Goal: Task Accomplishment & Management: Complete application form

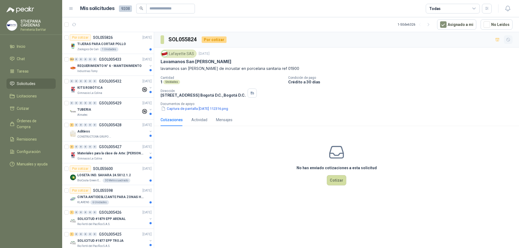
click at [505, 42] on button "button" at bounding box center [508, 39] width 9 height 9
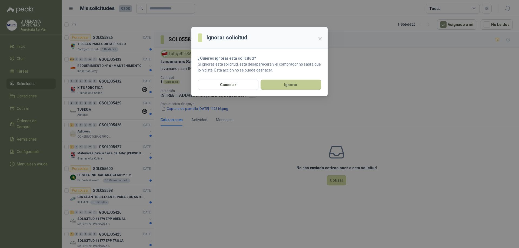
click at [306, 87] on button "Ignorar" at bounding box center [291, 85] width 61 height 10
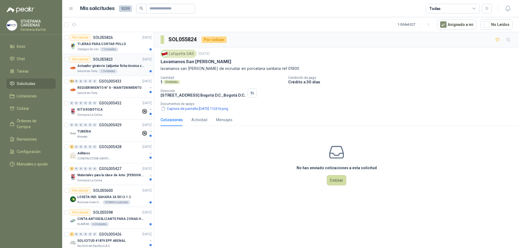
click at [136, 66] on p "Actuador giratorio (adjuntar ficha técnica si es diferente a festo)" at bounding box center [110, 66] width 67 height 5
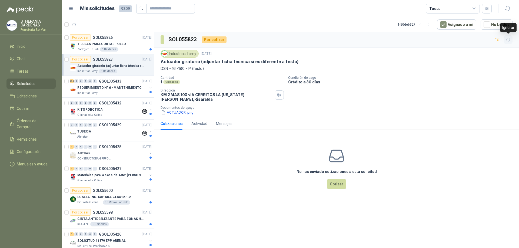
click at [505, 41] on button "button" at bounding box center [508, 39] width 9 height 9
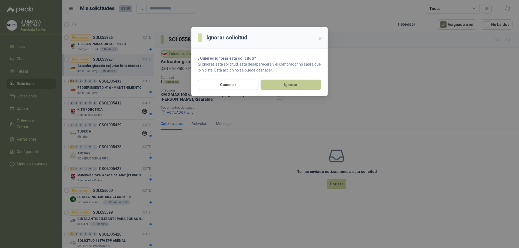
click at [297, 86] on button "Ignorar" at bounding box center [291, 85] width 61 height 10
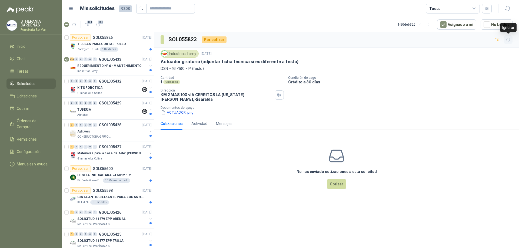
click at [505, 42] on button "button" at bounding box center [508, 39] width 9 height 9
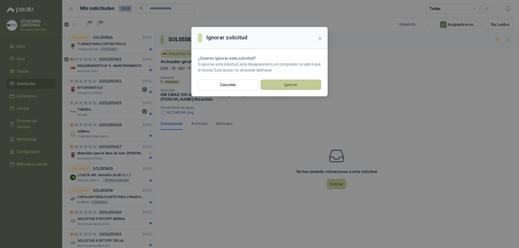
click at [296, 86] on button "Ignorar" at bounding box center [291, 85] width 61 height 10
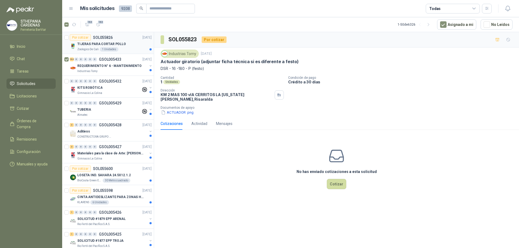
click at [133, 50] on div "Zoologico De Cali 1 Unidades" at bounding box center [114, 49] width 74 height 4
click at [183, 111] on button "TIJERAS PARA CORTAR POLLO.png" at bounding box center [192, 113] width 63 height 6
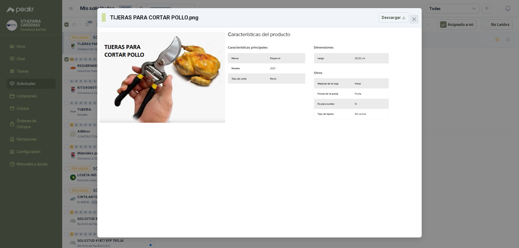
click at [413, 16] on button "Close" at bounding box center [414, 19] width 9 height 9
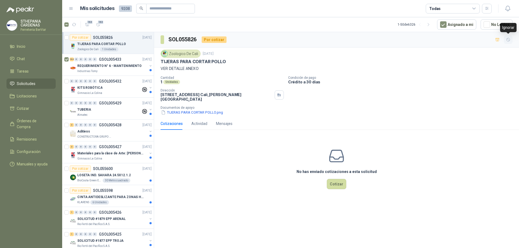
click at [512, 41] on button "button" at bounding box center [508, 39] width 9 height 9
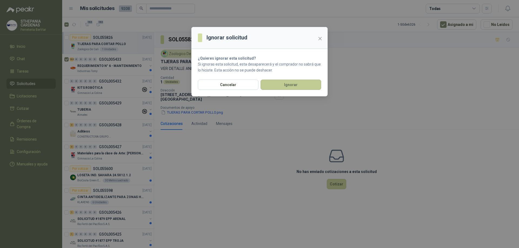
click at [291, 88] on button "Ignorar" at bounding box center [291, 85] width 61 height 10
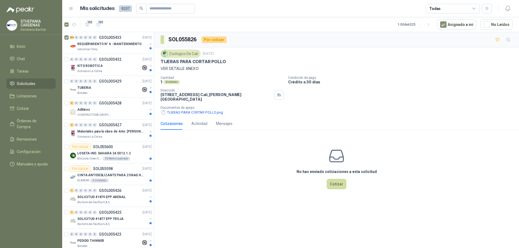
click at [503, 40] on div at bounding box center [502, 39] width 19 height 9
click at [512, 40] on button "button" at bounding box center [508, 39] width 9 height 9
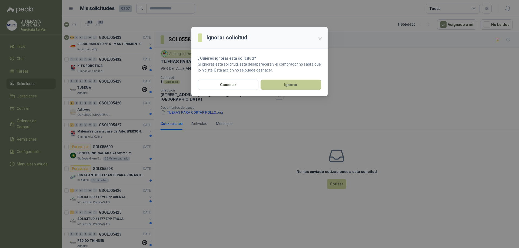
click at [278, 85] on button "Ignorar" at bounding box center [291, 85] width 61 height 10
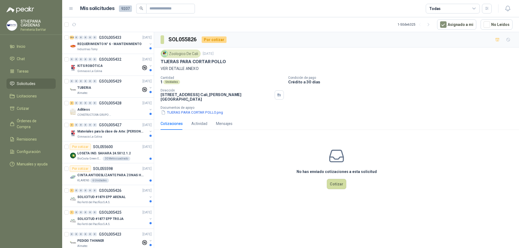
click at [179, 45] on div "SOL055826 Por cotizar" at bounding box center [336, 39] width 365 height 15
click at [148, 44] on button "button" at bounding box center [150, 44] width 4 height 4
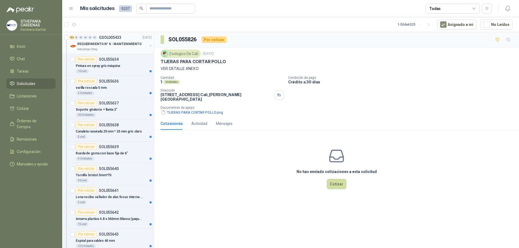
click at [132, 45] on p "REQUERIMIENTO N° 6 - MANTENIMIENTO" at bounding box center [109, 44] width 64 height 5
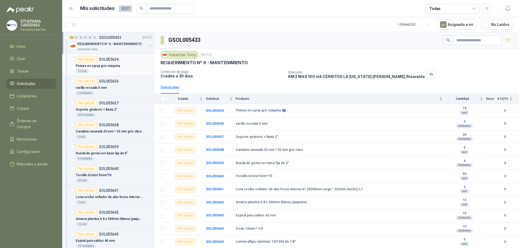
click at [116, 61] on p "SOL055634" at bounding box center [109, 60] width 20 height 4
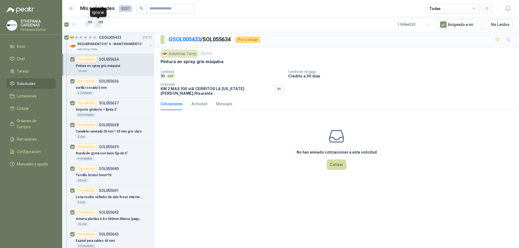
click at [96, 24] on icon "button" at bounding box center [98, 24] width 5 height 5
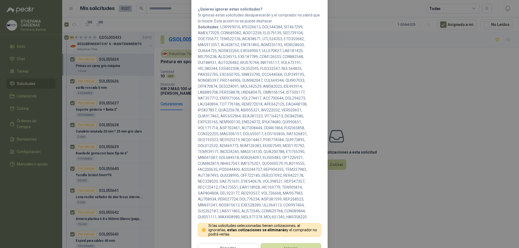
scroll to position [68, 0]
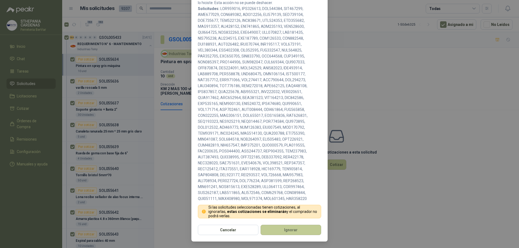
click at [270, 228] on button "Ignorar" at bounding box center [291, 230] width 61 height 10
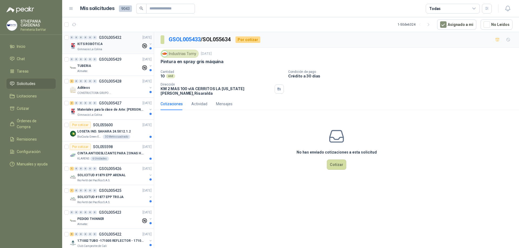
click at [106, 47] on div "Gimnasio La Colina" at bounding box center [109, 49] width 64 height 4
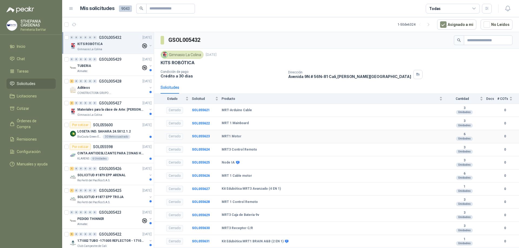
scroll to position [24, 0]
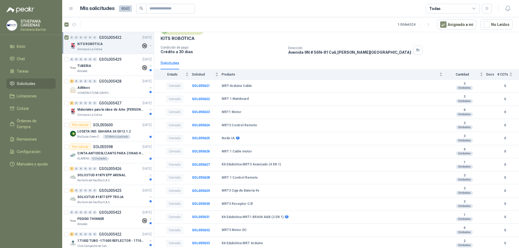
click at [69, 38] on div at bounding box center [66, 42] width 5 height 17
click at [130, 43] on div "KITS ROBÓTICA" at bounding box center [109, 44] width 64 height 6
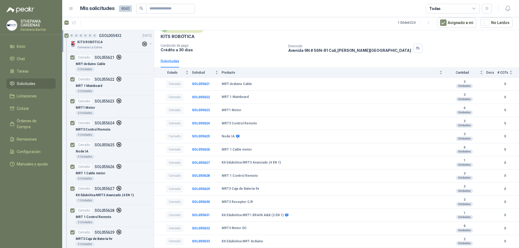
scroll to position [0, 0]
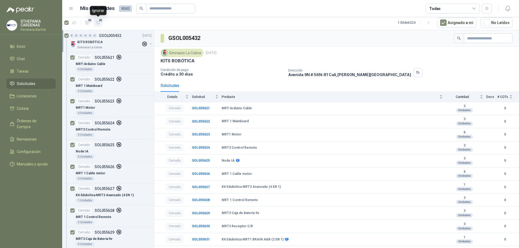
click at [97, 21] on icon "button" at bounding box center [98, 23] width 5 height 5
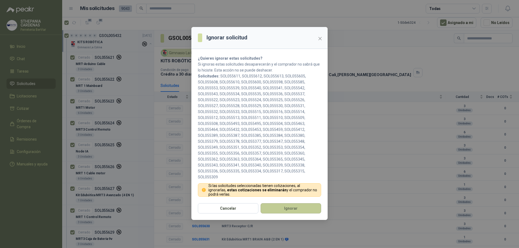
click at [288, 212] on button "Ignorar" at bounding box center [291, 209] width 61 height 10
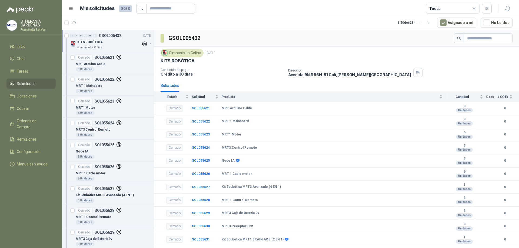
click at [30, 84] on span "Solicitudes" at bounding box center [26, 84] width 19 height 6
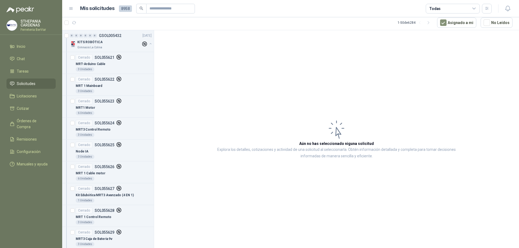
click at [30, 84] on span "Solicitudes" at bounding box center [26, 84] width 19 height 6
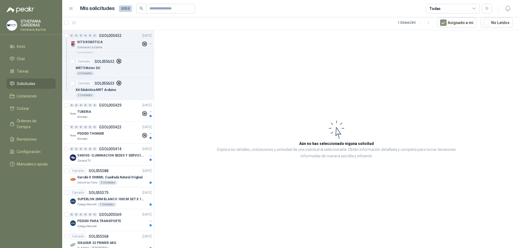
scroll to position [216, 0]
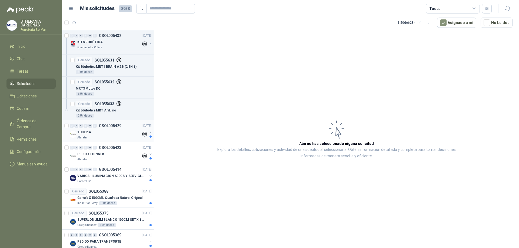
click at [90, 138] on div "Almatec" at bounding box center [109, 138] width 64 height 4
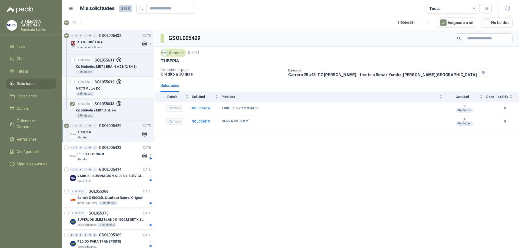
click at [73, 84] on div at bounding box center [72, 87] width 4 height 17
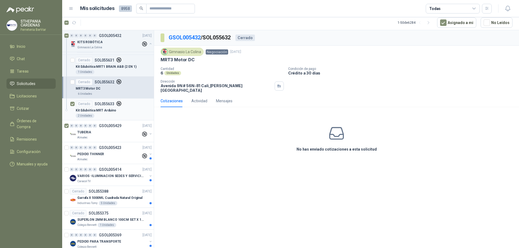
click at [73, 102] on div at bounding box center [72, 109] width 4 height 17
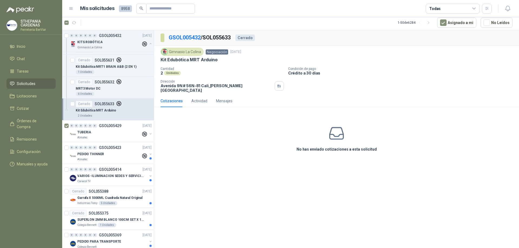
click at [180, 162] on div "GSOL005432 / SOL055633 Cerrado Gimnasio La [PERSON_NAME] [DATE] Kit Edubótica M…" at bounding box center [336, 139] width 365 height 218
click at [114, 156] on div "PEDIDO THINNER" at bounding box center [109, 154] width 64 height 6
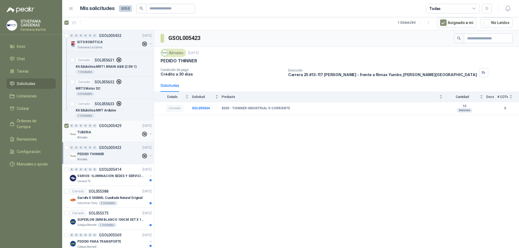
click at [67, 128] on div at bounding box center [66, 131] width 5 height 17
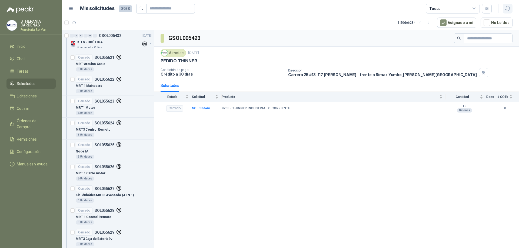
click at [503, 8] on button "button" at bounding box center [508, 9] width 10 height 10
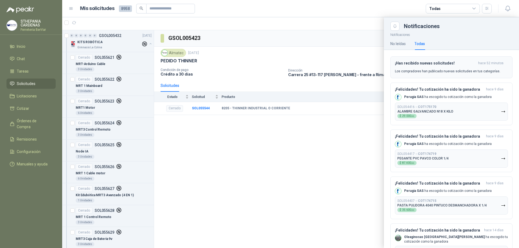
click at [416, 66] on div "¡Has recibido nuevas solicitudes! hace 52 minutos Los compradores han publicado…" at bounding box center [451, 67] width 113 height 13
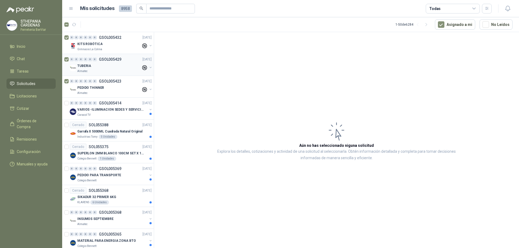
click at [67, 76] on div "0 0 0 0 0 0 GSOL005429 [DATE] TUBERIA Almatec" at bounding box center [108, 65] width 92 height 22
click at [64, 38] on div "0 0 0 0 0 0 GSOL005432 [DATE] KITS ROBÓTICA Gimnasio La Colina" at bounding box center [108, 43] width 92 height 22
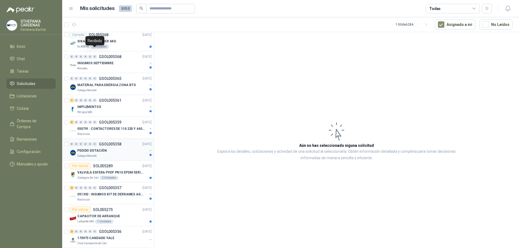
scroll to position [162, 0]
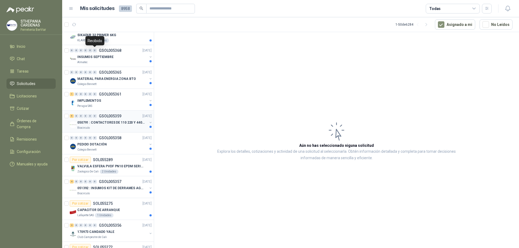
click at [99, 124] on p "050791 : CONTACTORES DE 110 220 Y 440 V" at bounding box center [110, 122] width 67 height 5
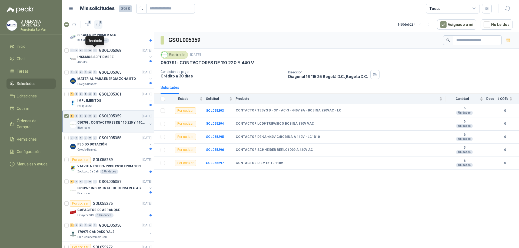
click at [98, 27] on button "5" at bounding box center [98, 24] width 9 height 9
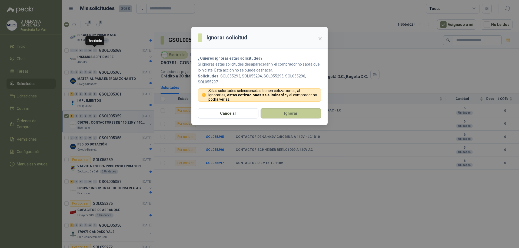
click at [297, 112] on button "Ignorar" at bounding box center [291, 113] width 61 height 10
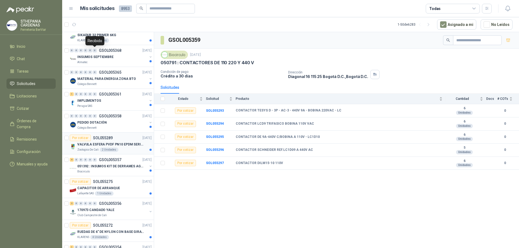
click at [111, 139] on p "SOL055289" at bounding box center [103, 138] width 20 height 4
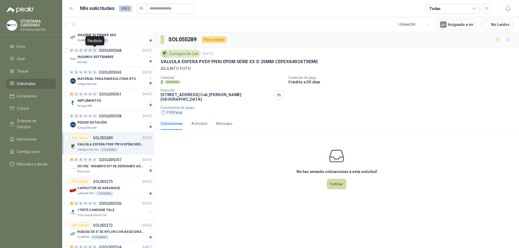
click at [172, 110] on button "PVDF.png" at bounding box center [172, 113] width 22 height 6
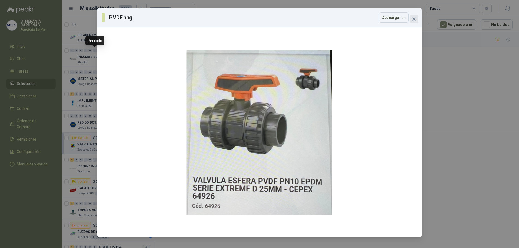
click at [411, 21] on button "Close" at bounding box center [414, 19] width 9 height 9
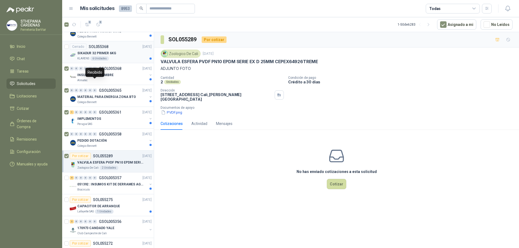
scroll to position [108, 0]
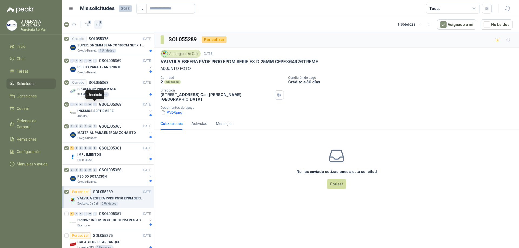
click at [98, 25] on icon "button" at bounding box center [98, 24] width 5 height 5
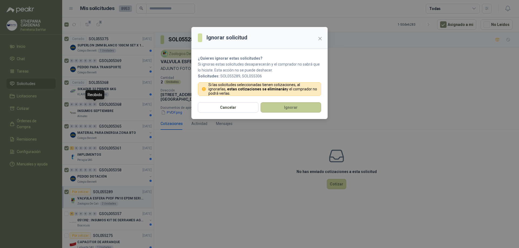
click at [264, 107] on button "Ignorar" at bounding box center [291, 107] width 61 height 10
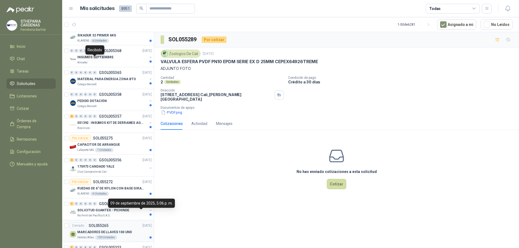
scroll to position [189, 0]
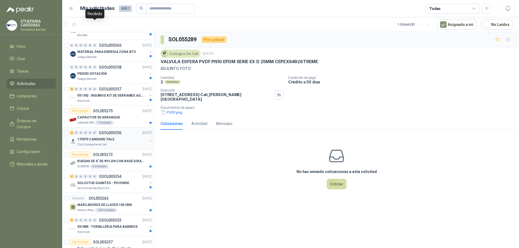
click at [123, 145] on div "Club Campestre de Cali" at bounding box center [112, 145] width 70 height 4
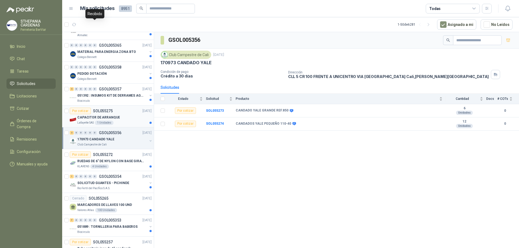
click at [124, 113] on div "Por cotizar SOL055275 10/09/25" at bounding box center [111, 111] width 82 height 6
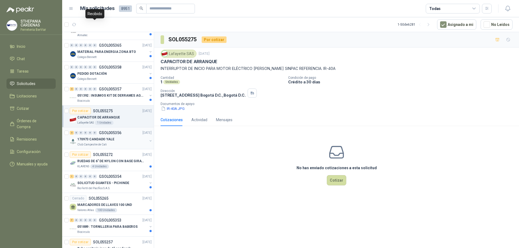
click at [129, 138] on div "170973 CANDADO YALE" at bounding box center [112, 139] width 70 height 6
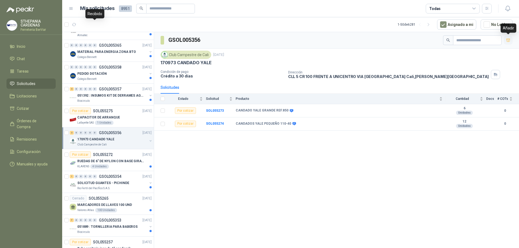
click at [506, 42] on icon "button" at bounding box center [508, 40] width 5 height 5
click at [51, 108] on span "2" at bounding box center [50, 109] width 6 height 4
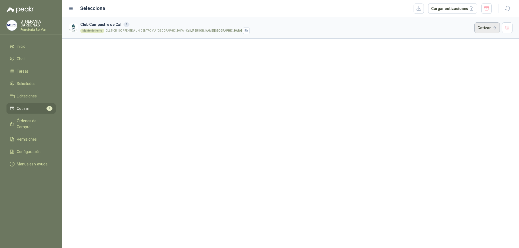
click at [484, 28] on button "Cotizar" at bounding box center [486, 27] width 25 height 11
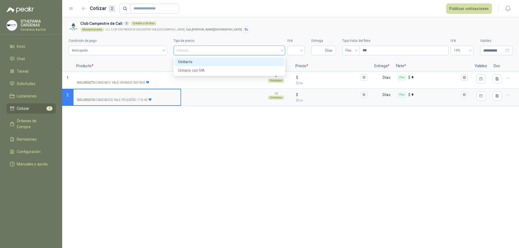
click at [238, 51] on span "Unitario" at bounding box center [229, 51] width 105 height 8
click at [224, 71] on div "Unitario con IVA" at bounding box center [229, 71] width 103 height 6
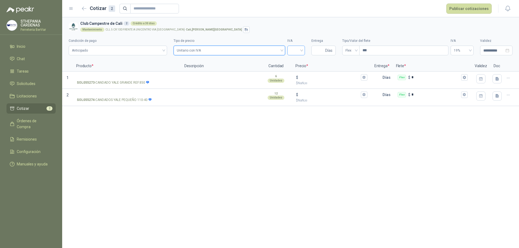
click at [297, 51] on input "search" at bounding box center [296, 50] width 11 height 8
click at [298, 64] on div "19%" at bounding box center [296, 62] width 9 height 6
click at [324, 52] on input "Entrega" at bounding box center [319, 50] width 9 height 9
type input "*"
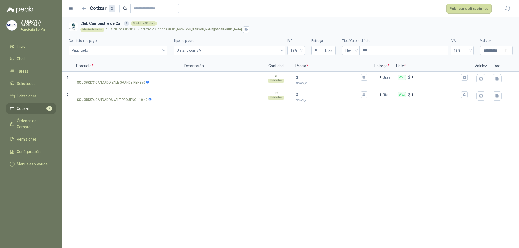
drag, startPoint x: 289, startPoint y: 145, endPoint x: 257, endPoint y: 142, distance: 32.3
click at [287, 145] on div "**********" at bounding box center [290, 132] width 457 height 231
click at [117, 81] on p "SOL055273 - CANDADO YALE GRANDE REF.850" at bounding box center [113, 82] width 73 height 5
click at [117, 80] on input "SOL055273 - CANDADO YALE GRANDE REF.850" at bounding box center [127, 78] width 101 height 4
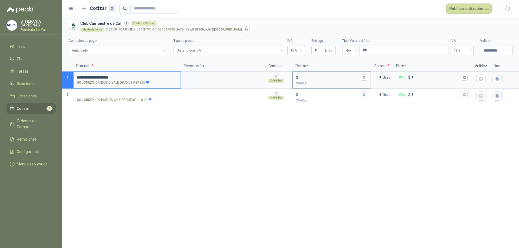
click at [308, 72] on div "$ $ NaN ,00" at bounding box center [332, 80] width 78 height 16
click at [308, 75] on input "$ $ NaN ,00" at bounding box center [329, 77] width 60 height 4
type input "******"
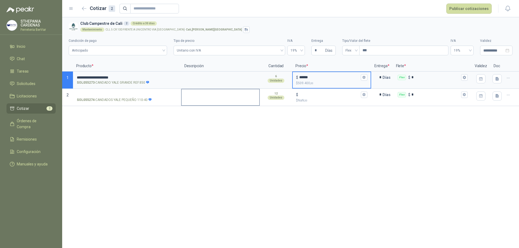
click at [182, 99] on textarea at bounding box center [221, 95] width 78 height 12
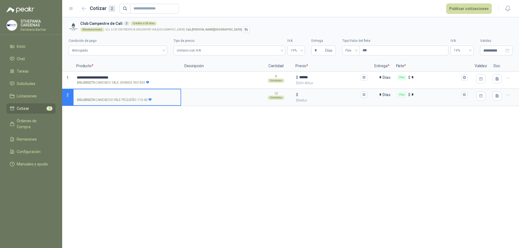
click at [122, 93] on input "SOL055274 - CANDADOS YALE PEQUEÑO 110-40" at bounding box center [127, 95] width 101 height 4
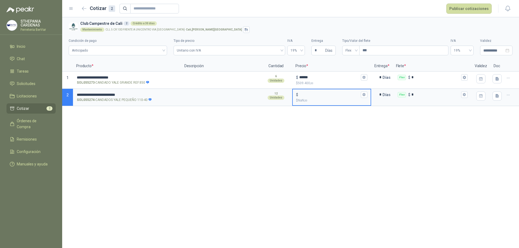
click at [300, 94] on input "$ $ NaN ,00" at bounding box center [329, 95] width 60 height 4
type input "******"
click at [374, 153] on div "**********" at bounding box center [290, 132] width 457 height 231
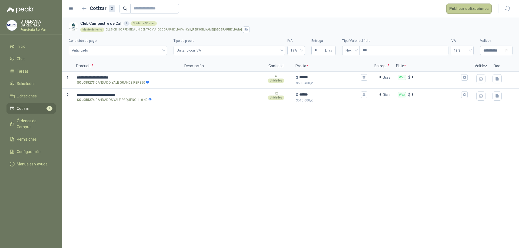
click at [464, 11] on button "Publicar cotizaciones" at bounding box center [468, 9] width 45 height 10
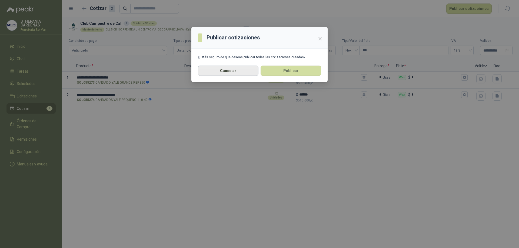
click at [235, 69] on button "Cancelar" at bounding box center [228, 71] width 61 height 10
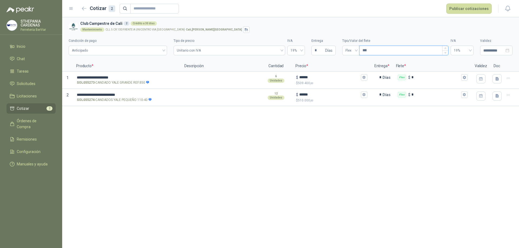
click at [412, 53] on input "***" at bounding box center [404, 50] width 89 height 9
type input "***"
type input "****"
type input "*****"
type input "*******"
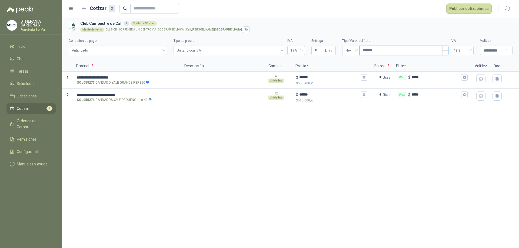
type input "********"
click at [473, 7] on button "Publicar cotizaciones" at bounding box center [468, 9] width 45 height 10
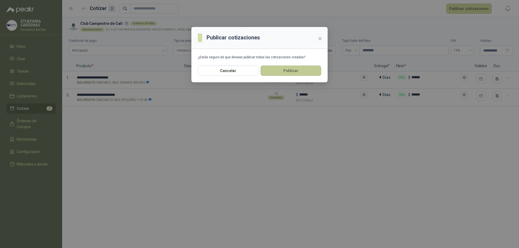
click at [284, 74] on button "Publicar" at bounding box center [291, 71] width 61 height 10
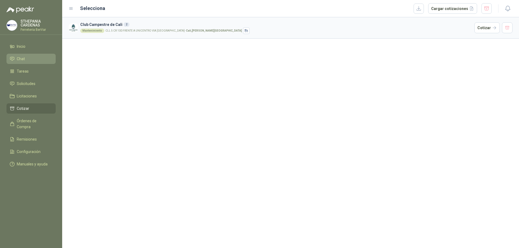
click at [29, 60] on li "Chat" at bounding box center [31, 59] width 43 height 6
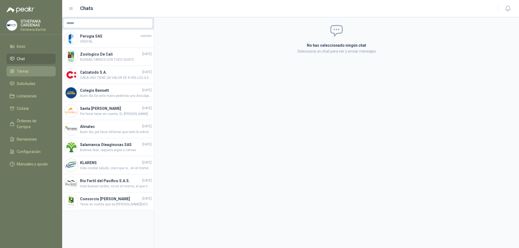
click at [32, 75] on link "Tareas" at bounding box center [30, 71] width 49 height 10
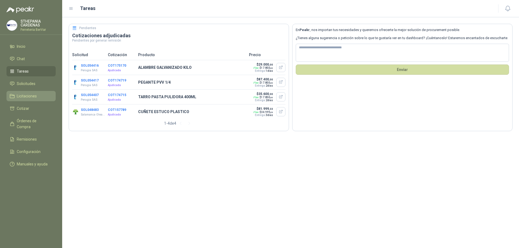
click at [29, 98] on span "Licitaciones" at bounding box center [27, 96] width 20 height 6
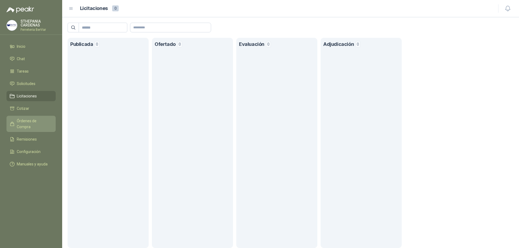
click at [23, 120] on span "Órdenes de Compra" at bounding box center [34, 124] width 34 height 12
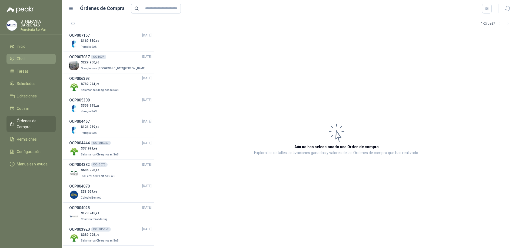
click at [14, 57] on icon at bounding box center [12, 59] width 5 height 5
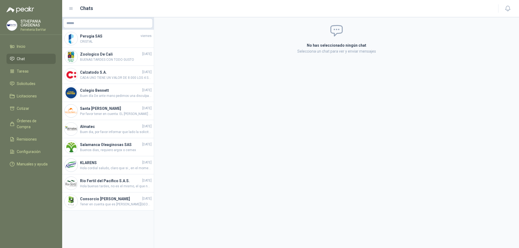
click at [58, 87] on ul "Inicio Chat Tareas Solicitudes Licitaciones Cotizar Órdenes de Compra Remisione…" at bounding box center [31, 106] width 62 height 130
click at [53, 85] on link "Solicitudes" at bounding box center [30, 84] width 49 height 10
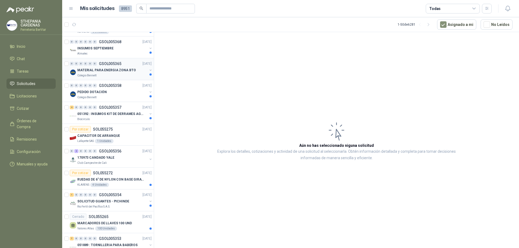
scroll to position [189, 0]
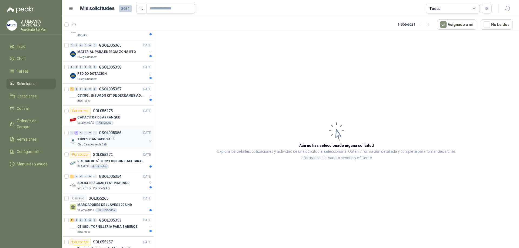
click at [138, 141] on div "170973 CANDADO YALE" at bounding box center [112, 139] width 70 height 6
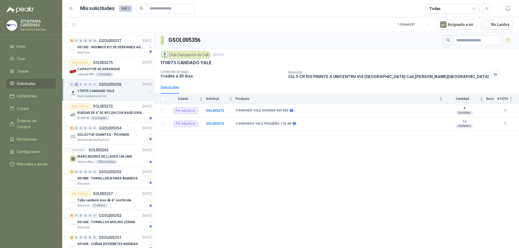
scroll to position [243, 0]
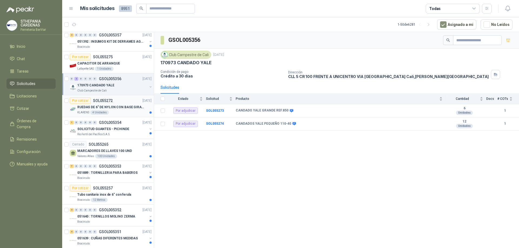
click at [75, 106] on div "RUEDAS DE 6" DE NYLON CON BASE GIRATORIA EN ACERO INOXIDABLE KLARENS 4 Unidades" at bounding box center [111, 109] width 82 height 11
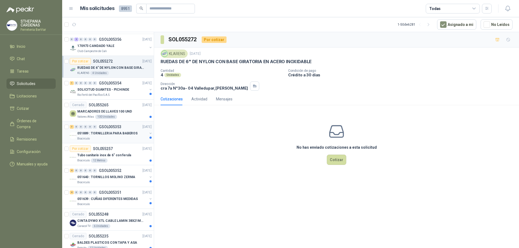
scroll to position [297, 0]
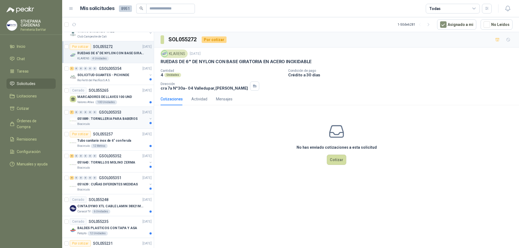
click at [67, 110] on div at bounding box center [66, 117] width 5 height 17
click at [101, 26] on button "16" at bounding box center [98, 24] width 9 height 9
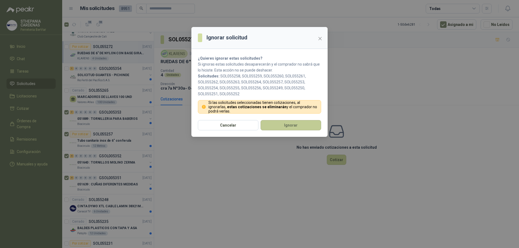
click at [281, 125] on button "Ignorar" at bounding box center [291, 125] width 61 height 10
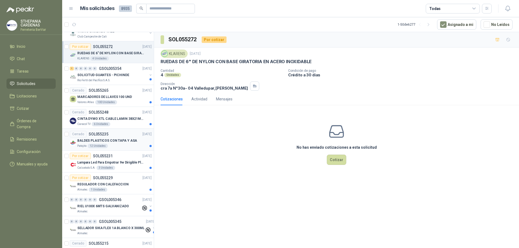
scroll to position [324, 0]
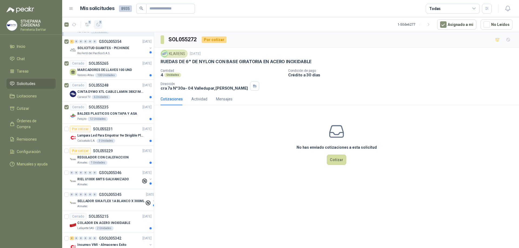
click at [99, 23] on span "1" at bounding box center [101, 22] width 4 height 4
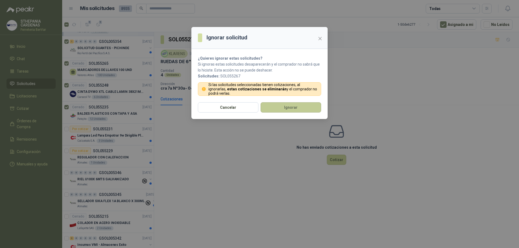
click at [280, 112] on button "Ignorar" at bounding box center [291, 107] width 61 height 10
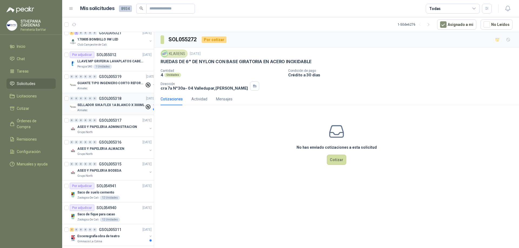
scroll to position [889, 0]
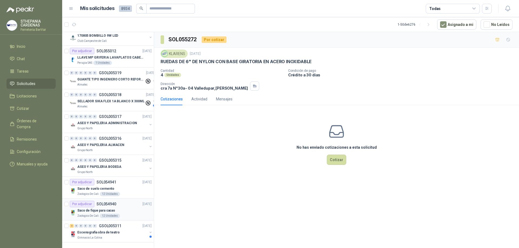
click at [89, 210] on div "Saco de fique para cacao" at bounding box center [114, 211] width 74 height 6
